Goal: Communication & Community: Participate in discussion

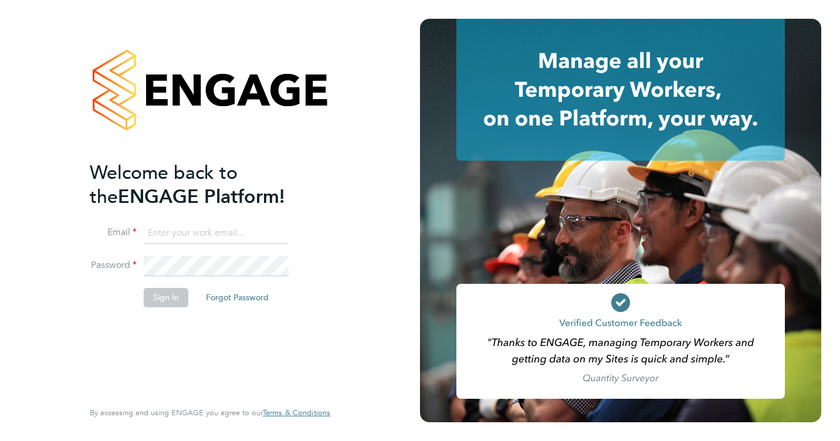
type input "[EMAIL_ADDRESS][DOMAIN_NAME]"
click at [160, 294] on button "Sign In" at bounding box center [166, 297] width 45 height 19
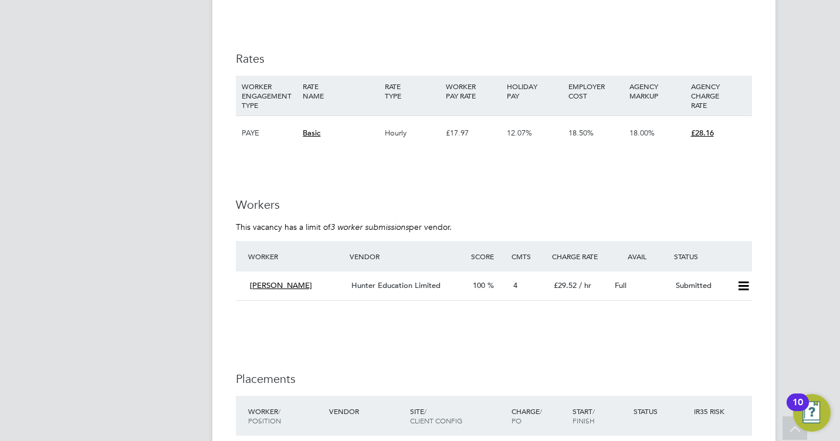
scroll to position [2447, 0]
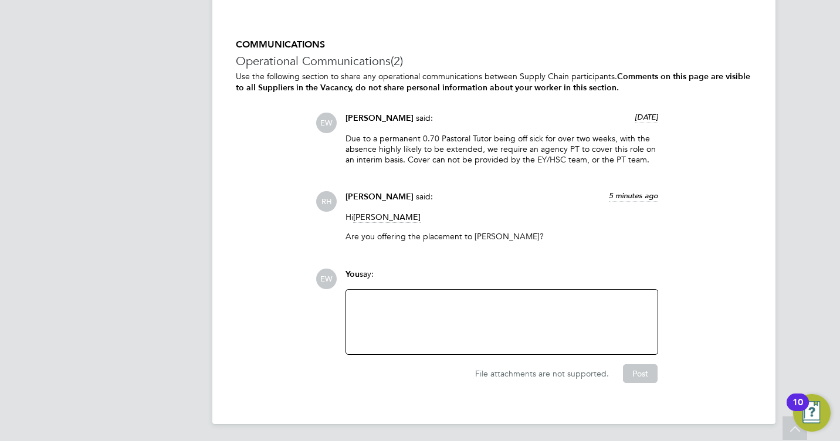
click at [490, 328] on div at bounding box center [502, 322] width 298 height 50
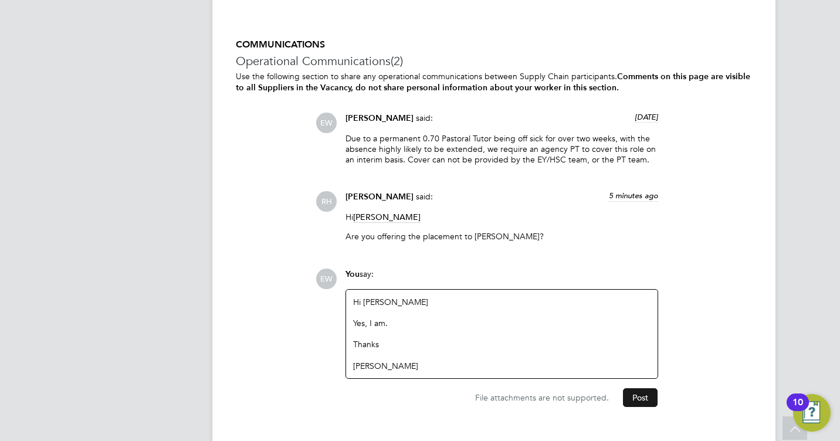
click at [649, 404] on button "Post" at bounding box center [640, 397] width 35 height 19
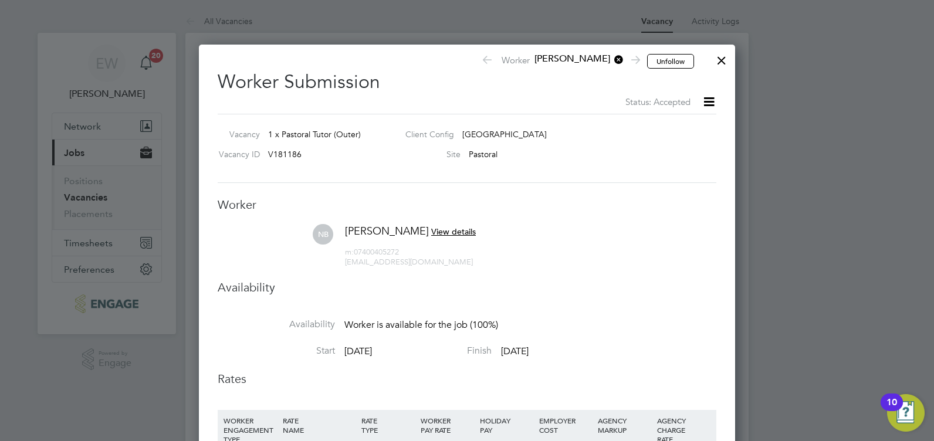
click at [720, 60] on div at bounding box center [721, 57] width 21 height 21
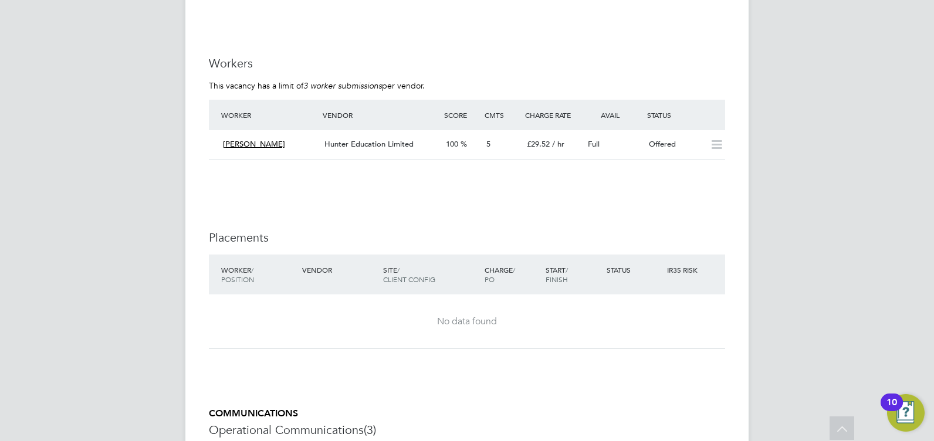
scroll to position [1937, 0]
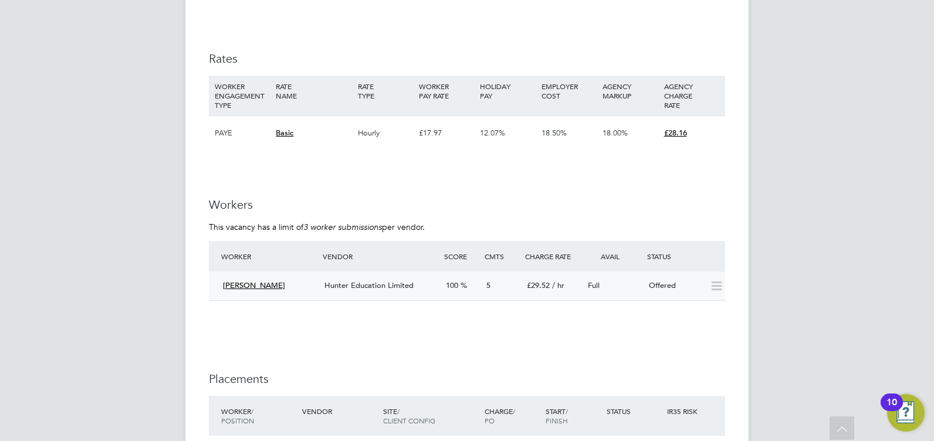
click at [346, 290] on div "Hunter Education Limited" at bounding box center [380, 285] width 121 height 19
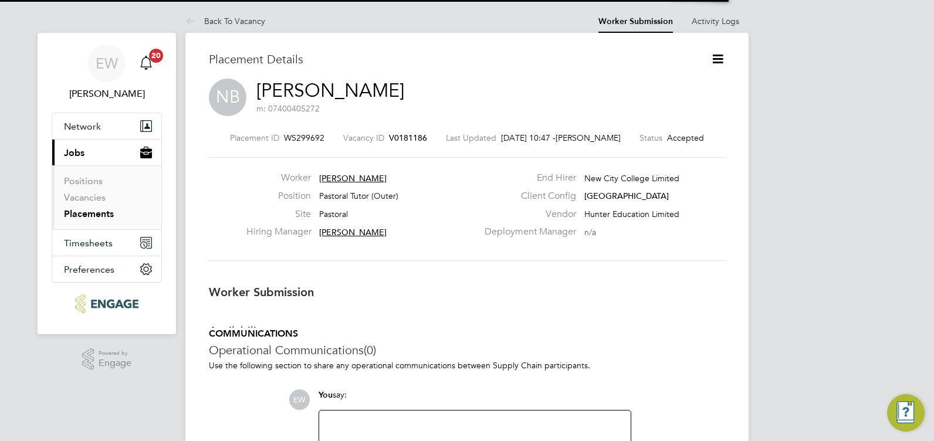
scroll to position [11, 94]
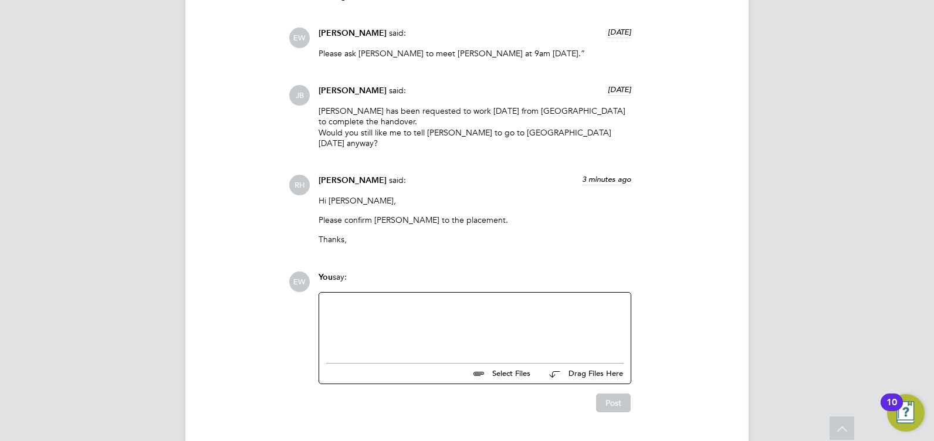
click at [473, 310] on div at bounding box center [475, 325] width 298 height 50
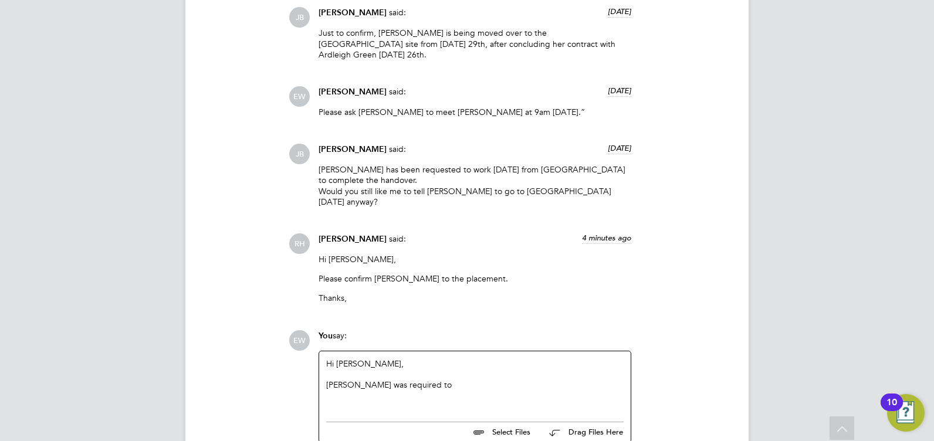
click at [454, 380] on div "Nadia was required to" at bounding box center [475, 385] width 298 height 11
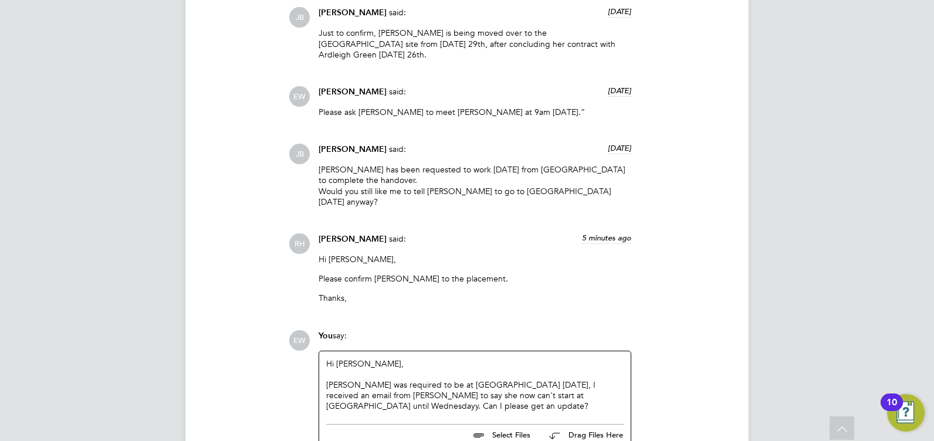
click at [519, 380] on div "Nadia was required to be at Redbridge today, I received an email from Kieron to…" at bounding box center [475, 396] width 298 height 32
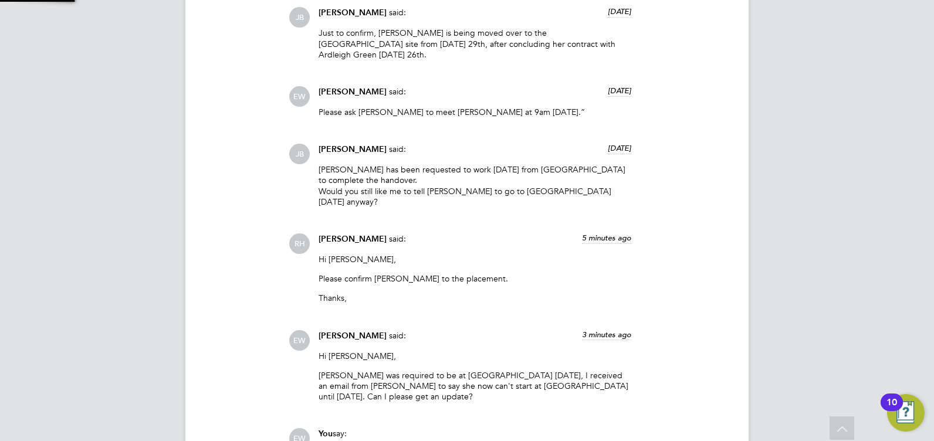
scroll to position [1351, 0]
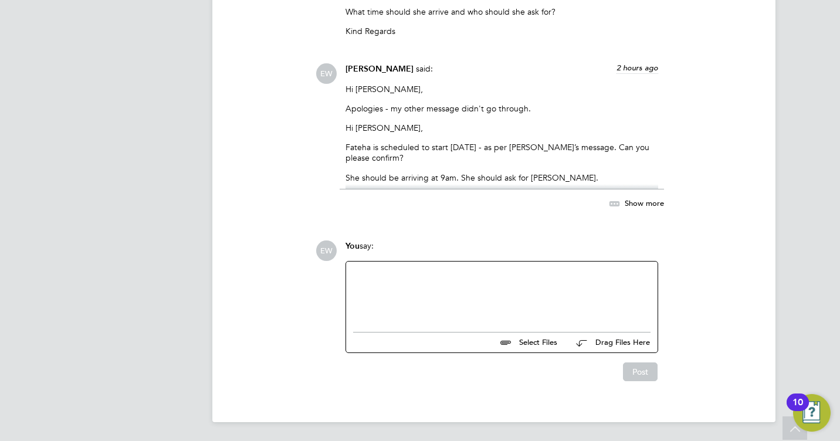
click at [475, 296] on div at bounding box center [502, 294] width 298 height 50
click at [637, 374] on button "Post" at bounding box center [640, 372] width 35 height 19
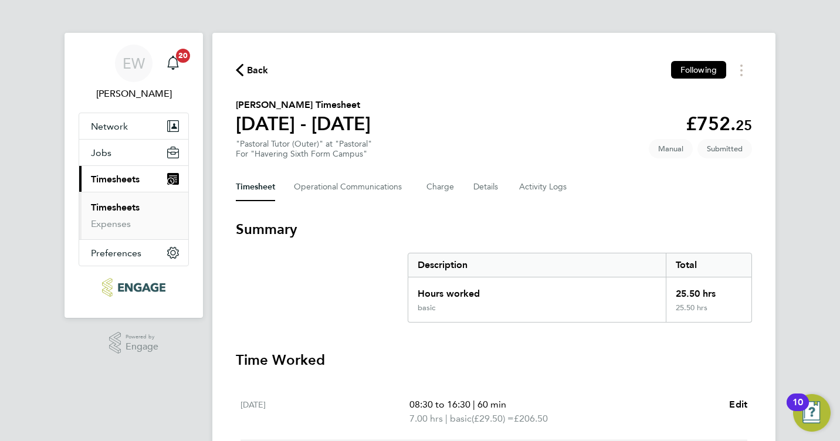
click at [136, 207] on link "Timesheets" at bounding box center [115, 207] width 49 height 11
